Goal: Task Accomplishment & Management: Use online tool/utility

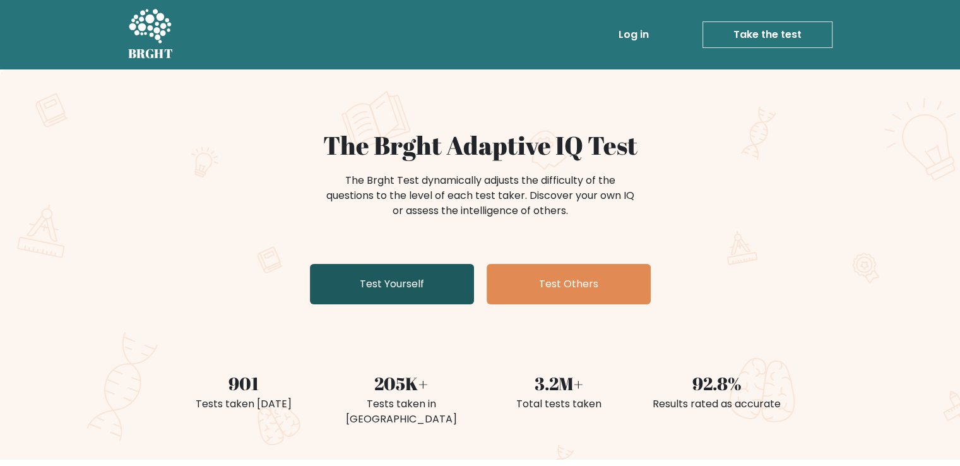
click at [395, 274] on link "Test Yourself" at bounding box center [392, 284] width 164 height 40
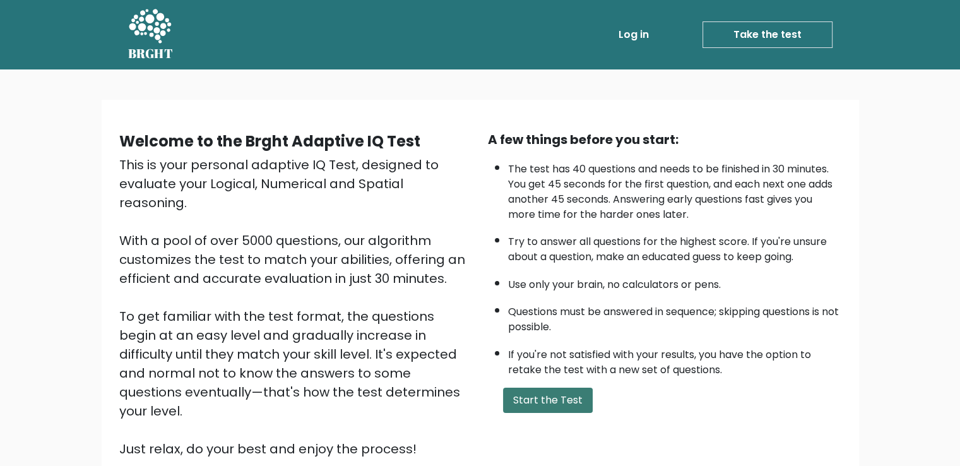
click at [545, 397] on button "Start the Test" at bounding box center [548, 400] width 90 height 25
